Goal: Task Accomplishment & Management: Complete application form

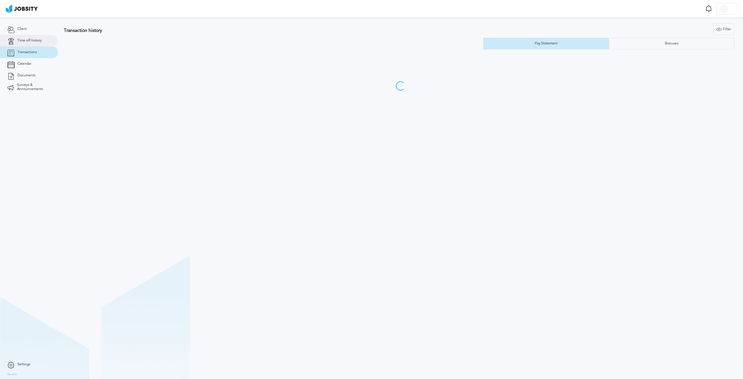
click at [21, 39] on span "Time off history" at bounding box center [29, 41] width 24 height 4
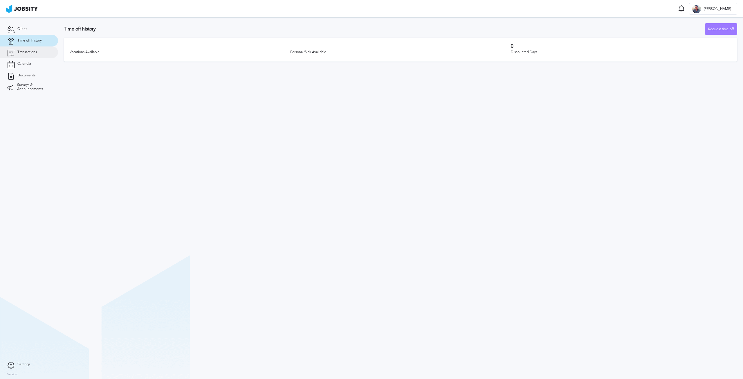
click at [29, 54] on span "Transactions" at bounding box center [26, 52] width 19 height 4
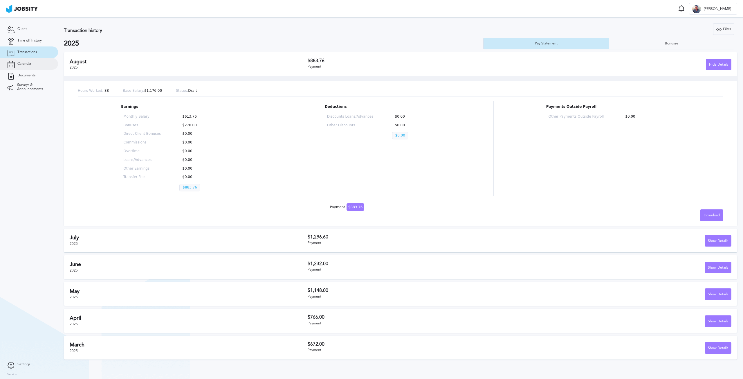
click at [27, 63] on span "Calendar" at bounding box center [24, 64] width 14 height 4
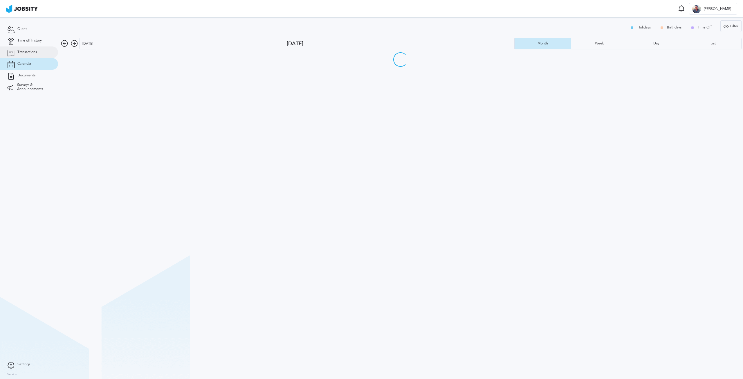
click at [29, 52] on span "Transactions" at bounding box center [26, 52] width 19 height 4
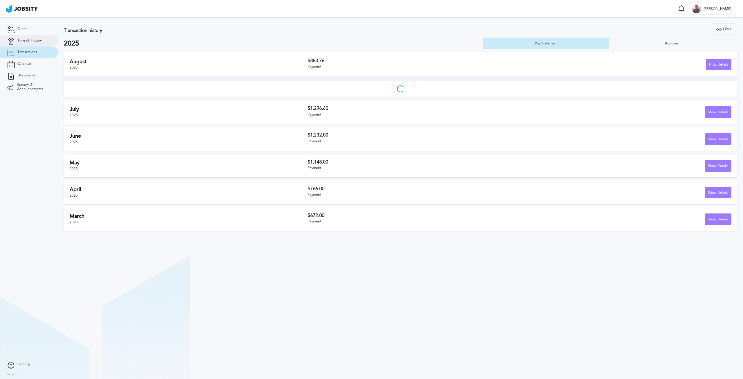
click at [32, 41] on span "Time off history" at bounding box center [29, 41] width 24 height 4
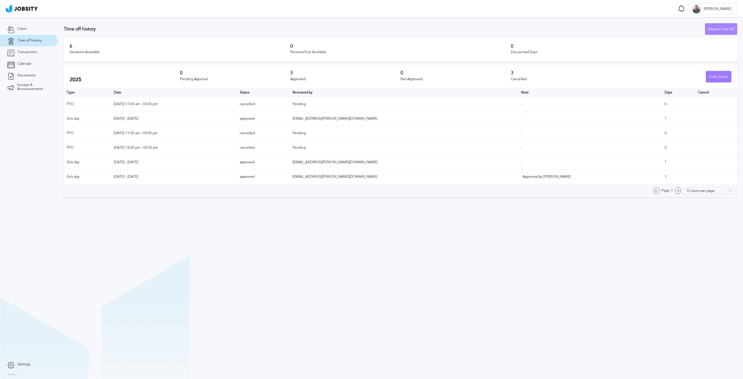
click at [714, 30] on div "Request time off" at bounding box center [721, 30] width 32 height 12
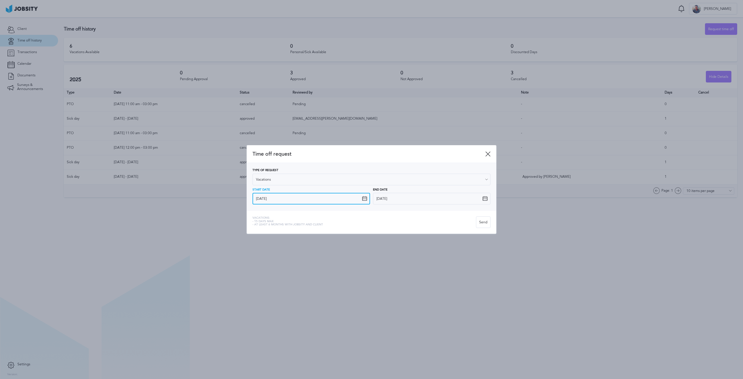
click at [317, 198] on input "[DATE]" at bounding box center [311, 199] width 118 height 12
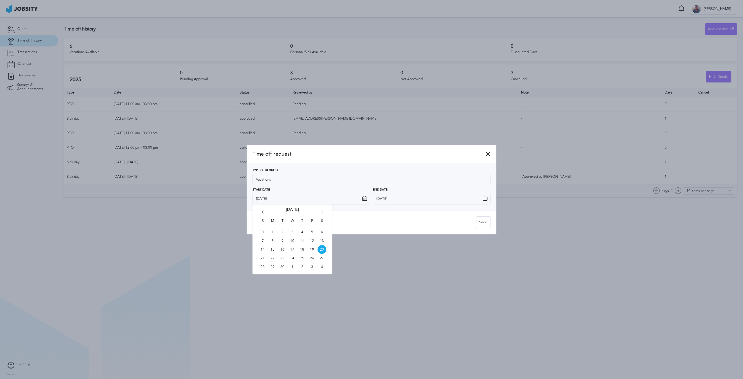
click at [323, 212] on icon "Go forward 1 month" at bounding box center [321, 212] width 5 height 5
click at [322, 242] on span "11" at bounding box center [321, 240] width 9 height 9
type input "[DATE]"
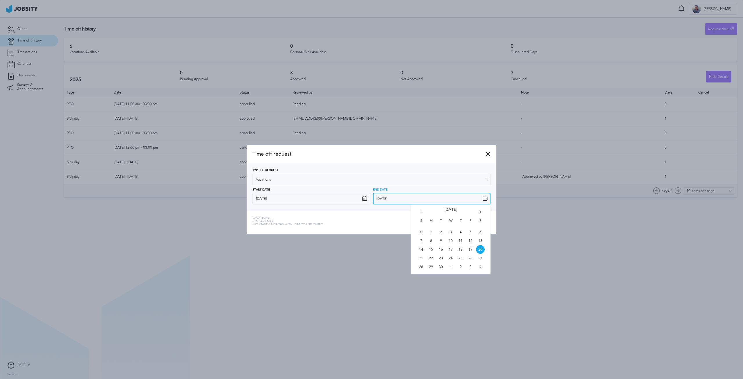
click at [402, 201] on input "[DATE]" at bounding box center [432, 199] width 118 height 12
click at [481, 214] on icon "Go forward 1 month" at bounding box center [480, 212] width 5 height 5
click at [430, 250] on span "13" at bounding box center [431, 249] width 9 height 9
type input "[DATE]"
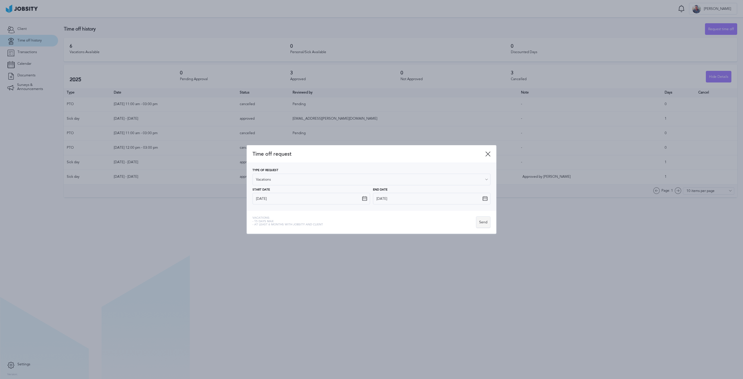
click at [486, 220] on div "Send" at bounding box center [483, 222] width 14 height 12
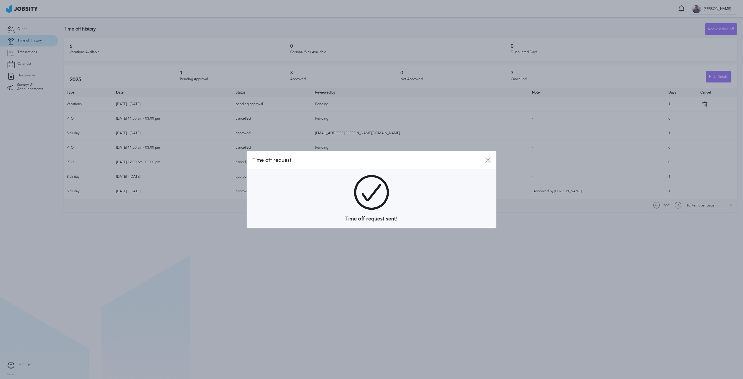
click at [487, 161] on icon at bounding box center [487, 160] width 5 height 5
